Goal: Task Accomplishment & Management: Use online tool/utility

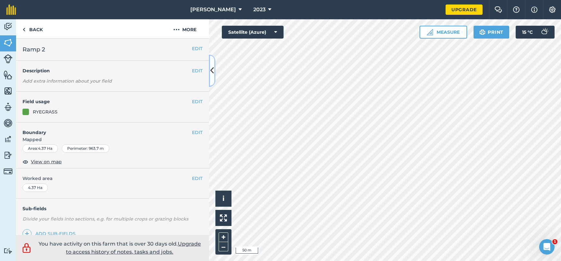
click at [213, 72] on icon at bounding box center [212, 70] width 4 height 11
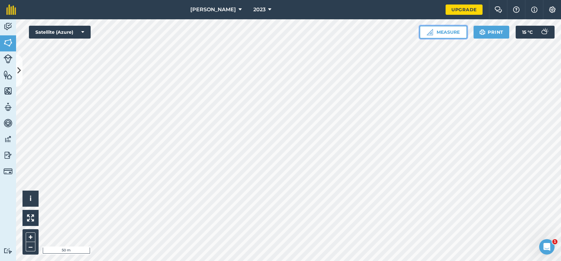
click at [440, 29] on button "Measure" at bounding box center [444, 32] width 48 height 13
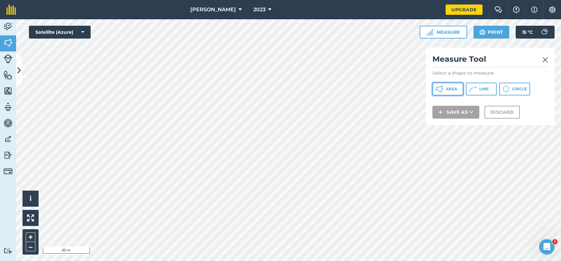
click at [450, 88] on span "Area" at bounding box center [451, 88] width 11 height 5
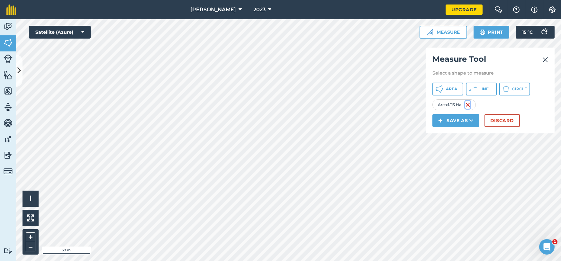
click at [469, 106] on img at bounding box center [467, 105] width 5 height 8
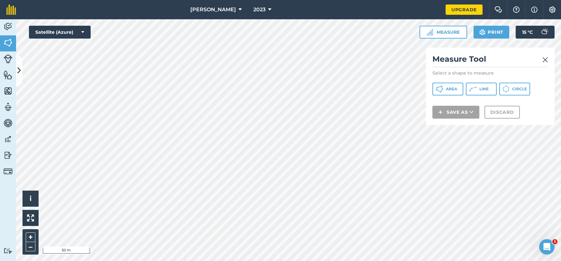
click at [543, 62] on img at bounding box center [545, 60] width 6 height 8
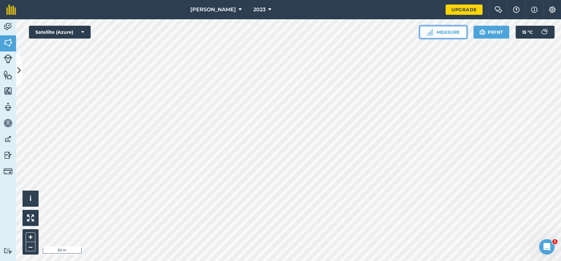
click at [460, 33] on button "Measure" at bounding box center [444, 32] width 48 height 13
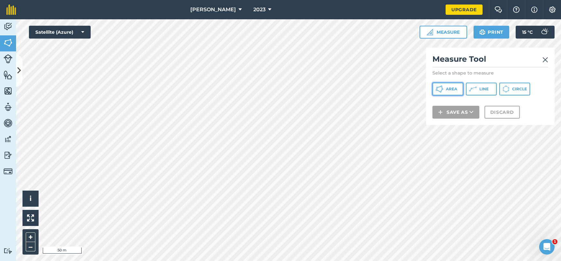
click at [455, 88] on span "Area" at bounding box center [451, 88] width 11 height 5
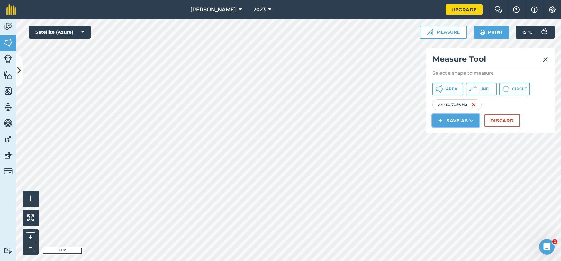
click at [459, 118] on button "Save as" at bounding box center [455, 120] width 47 height 13
click at [457, 160] on link "Note" at bounding box center [455, 164] width 45 height 14
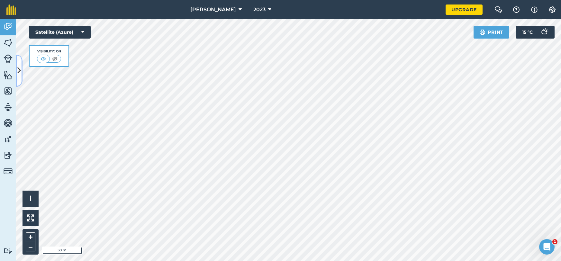
click at [18, 69] on icon at bounding box center [19, 70] width 4 height 11
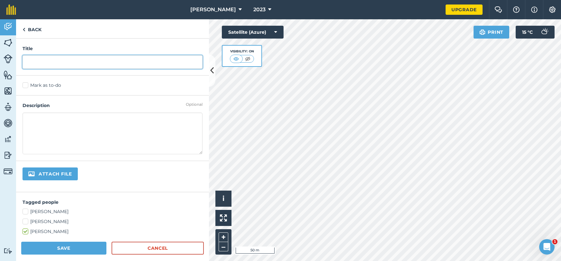
click at [51, 60] on input "text" at bounding box center [113, 62] width 180 height 14
type input "day"
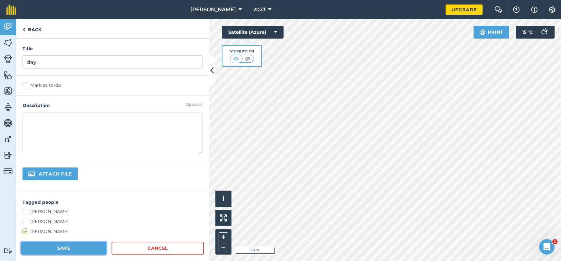
click at [61, 246] on button "Save" at bounding box center [63, 248] width 85 height 13
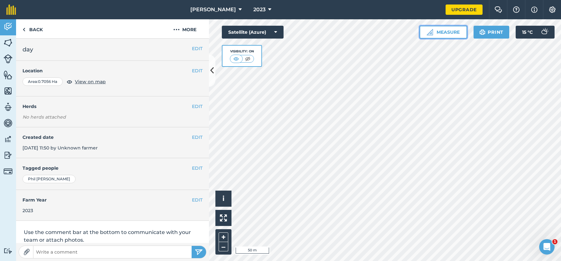
click at [436, 31] on button "Measure" at bounding box center [444, 32] width 48 height 13
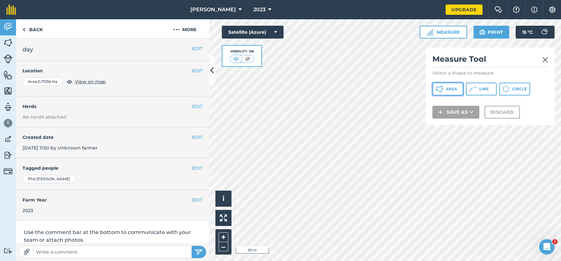
click at [450, 93] on button "Area" at bounding box center [447, 89] width 31 height 13
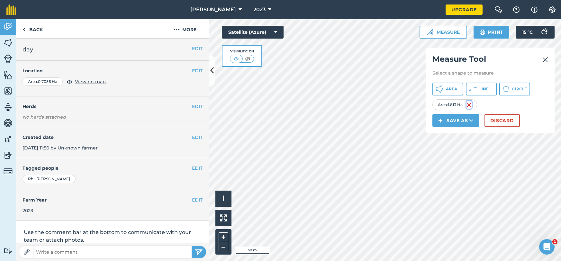
click at [471, 104] on img at bounding box center [468, 105] width 5 height 8
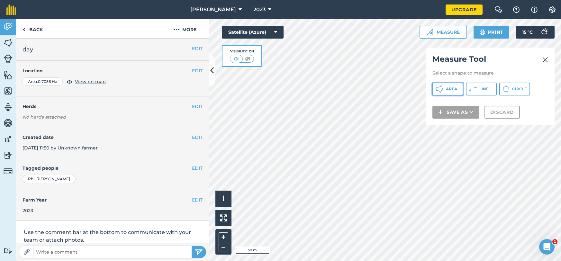
click at [448, 92] on button "Area" at bounding box center [447, 89] width 31 height 13
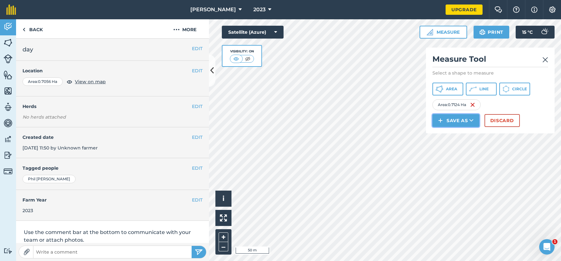
click at [456, 118] on button "Save as" at bounding box center [455, 120] width 47 height 13
click at [458, 160] on link "Note" at bounding box center [455, 164] width 45 height 14
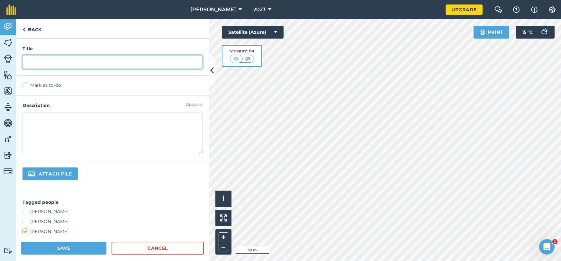
click at [61, 64] on input "text" at bounding box center [113, 62] width 180 height 14
type input "day"
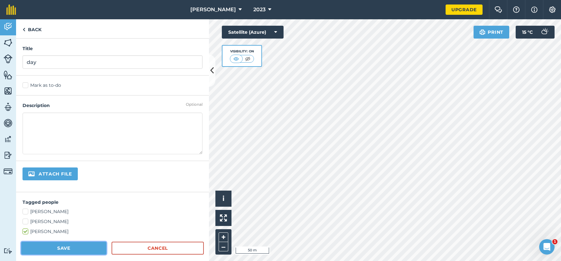
click at [69, 250] on button "Save" at bounding box center [63, 248] width 85 height 13
